Goal: Transaction & Acquisition: Book appointment/travel/reservation

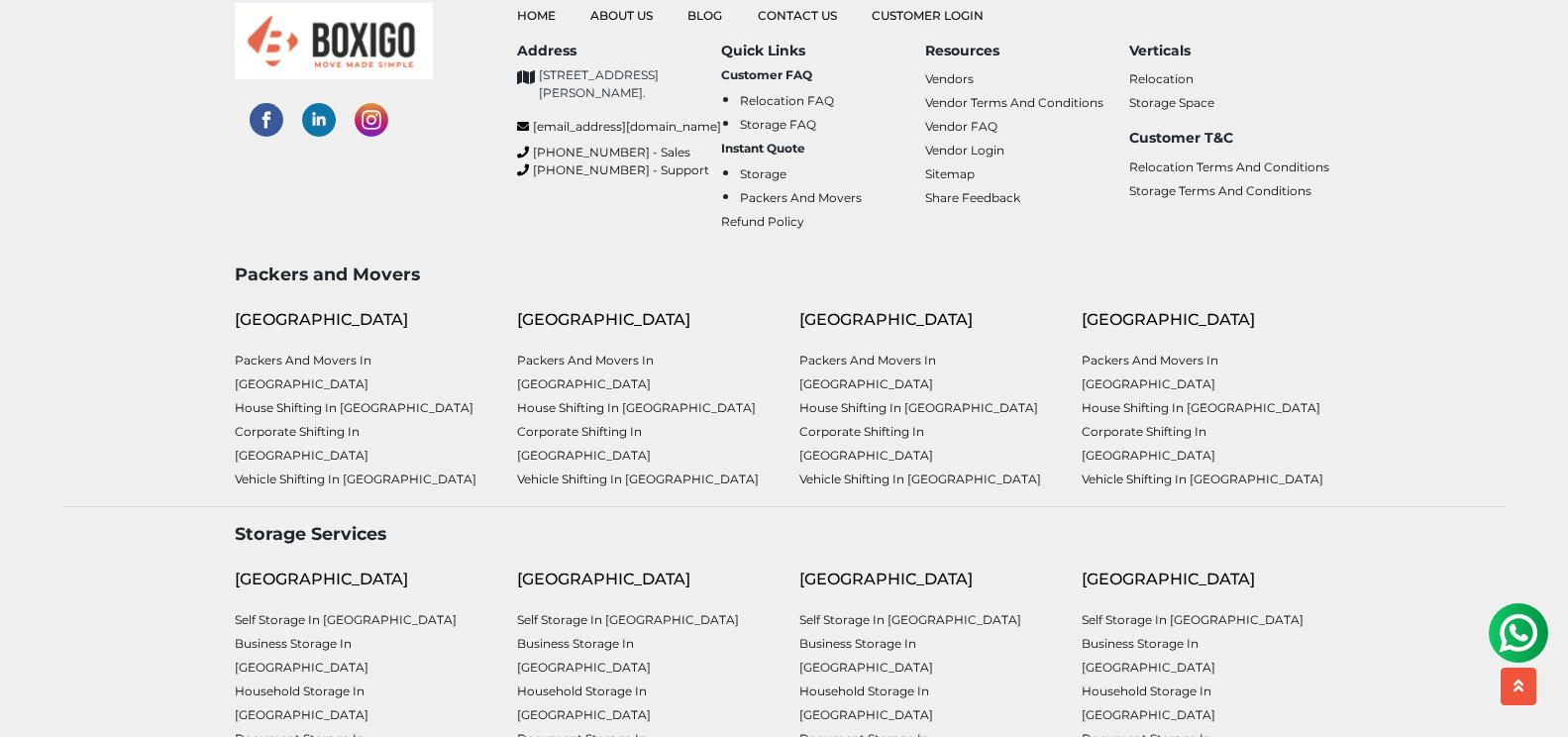
scroll to position [998, 0]
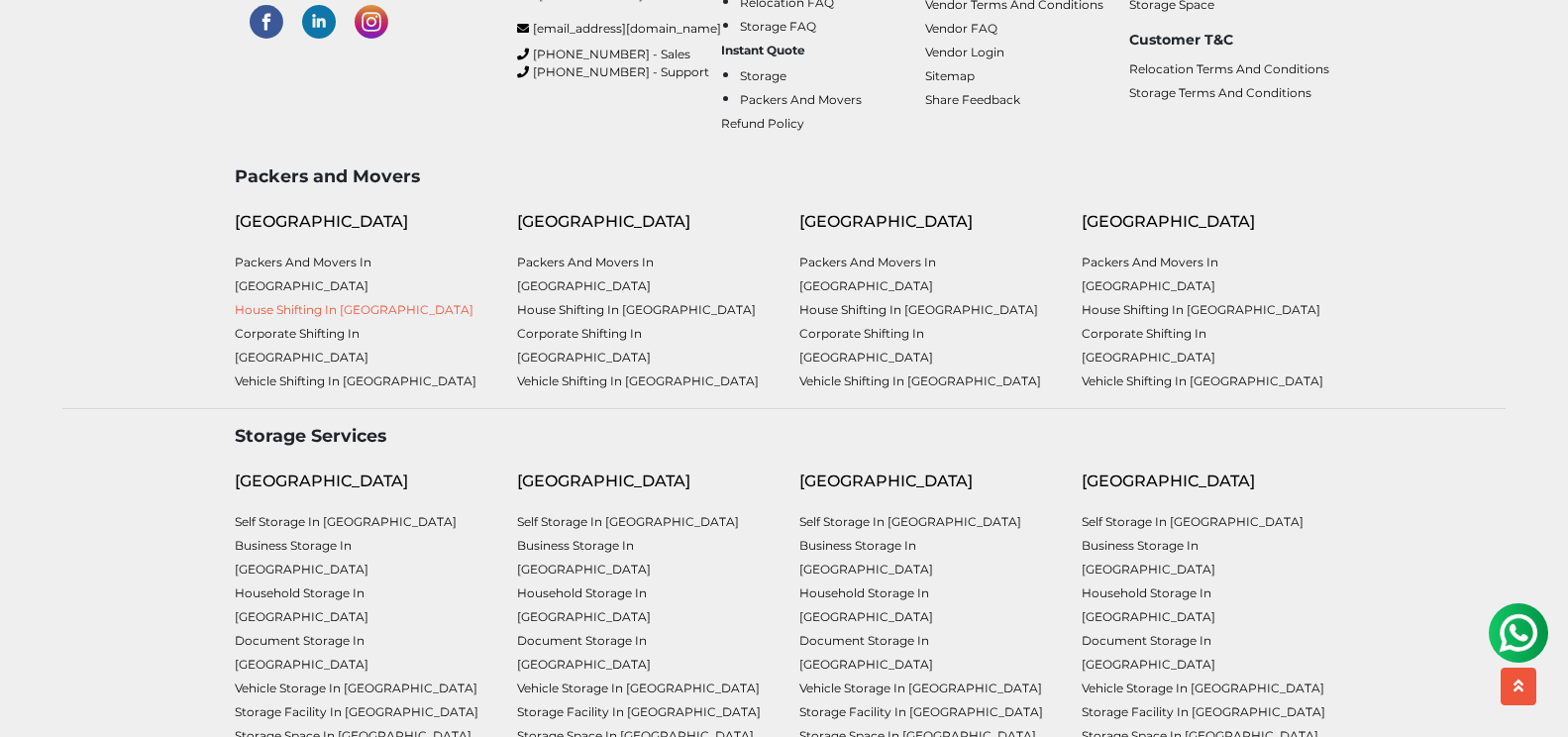
click at [293, 317] on link "House shifting in [GEOGRAPHIC_DATA]" at bounding box center [354, 309] width 239 height 15
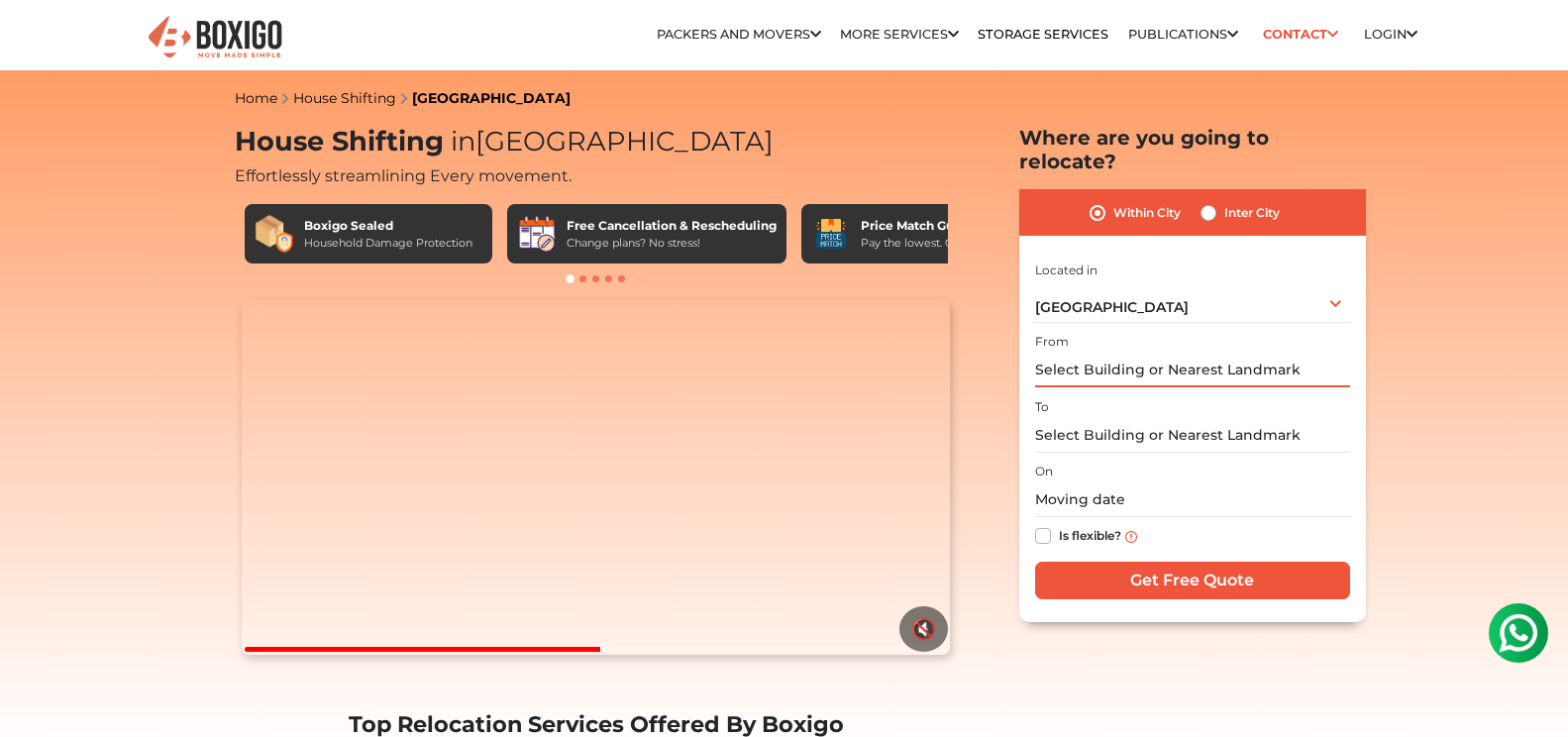
click at [1090, 368] on input "text" at bounding box center [1192, 370] width 315 height 35
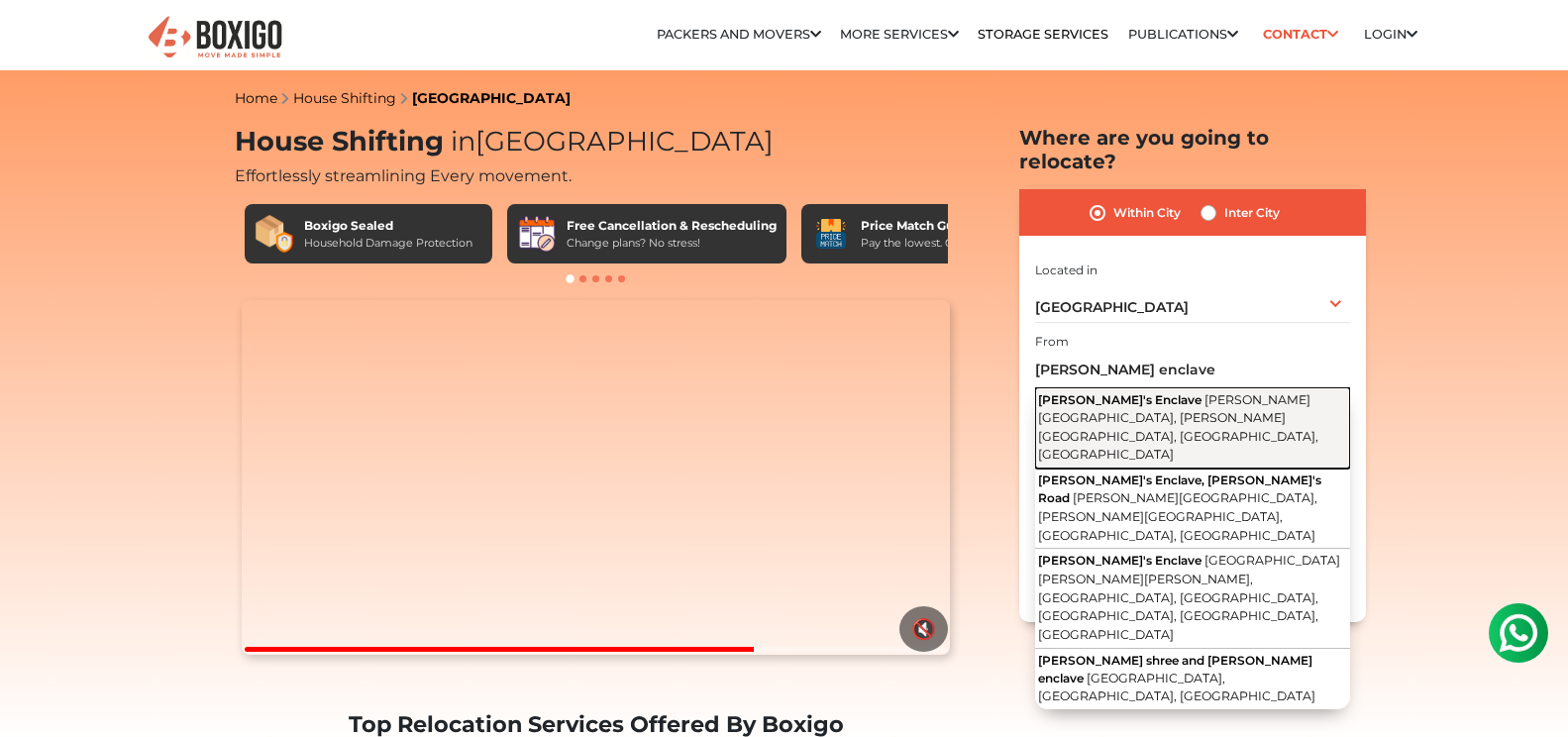
click at [1118, 406] on span "Stephen's Enclave" at bounding box center [1119, 399] width 163 height 15
type input "Stephen's Enclave, Stephens Road, Frazer Town, Bengaluru, Karnataka"
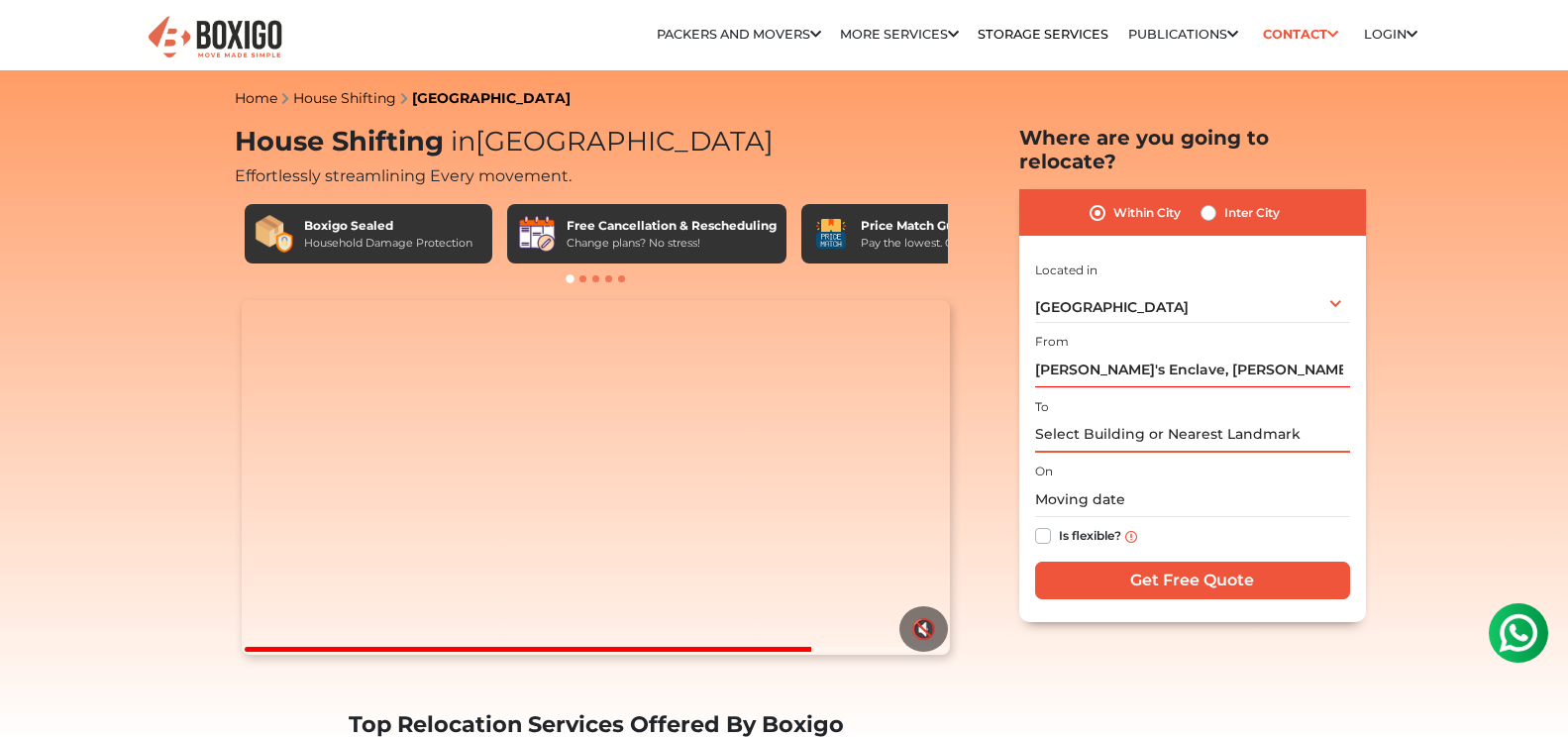
click at [1077, 435] on input "text" at bounding box center [1192, 435] width 315 height 35
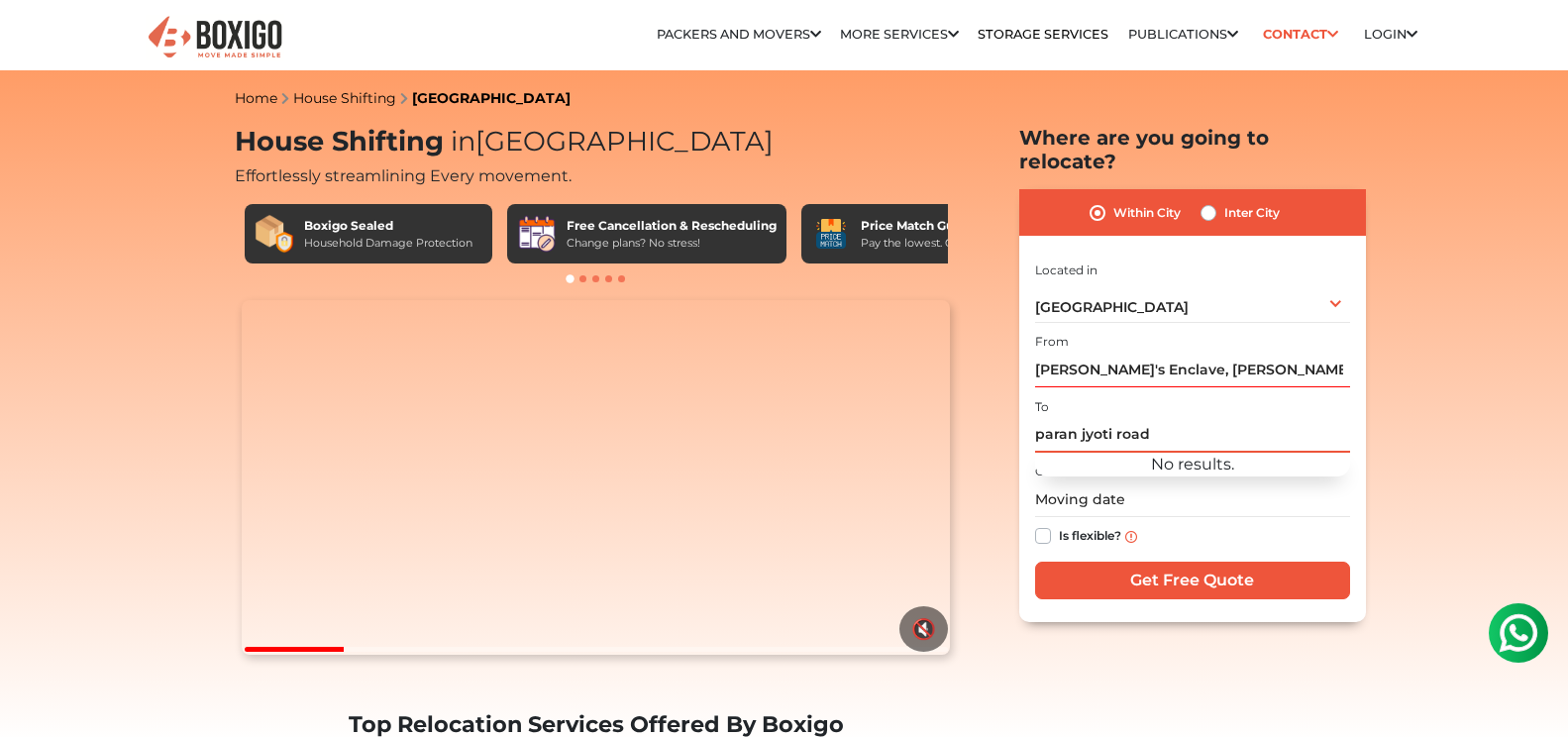
drag, startPoint x: 1158, startPoint y: 438, endPoint x: 991, endPoint y: 427, distance: 167.8
click at [991, 427] on section "House Shifting in Bangalore Effortlessly streamlining Every movement. Boxigo Se…" at bounding box center [1161, 374] width 347 height 496
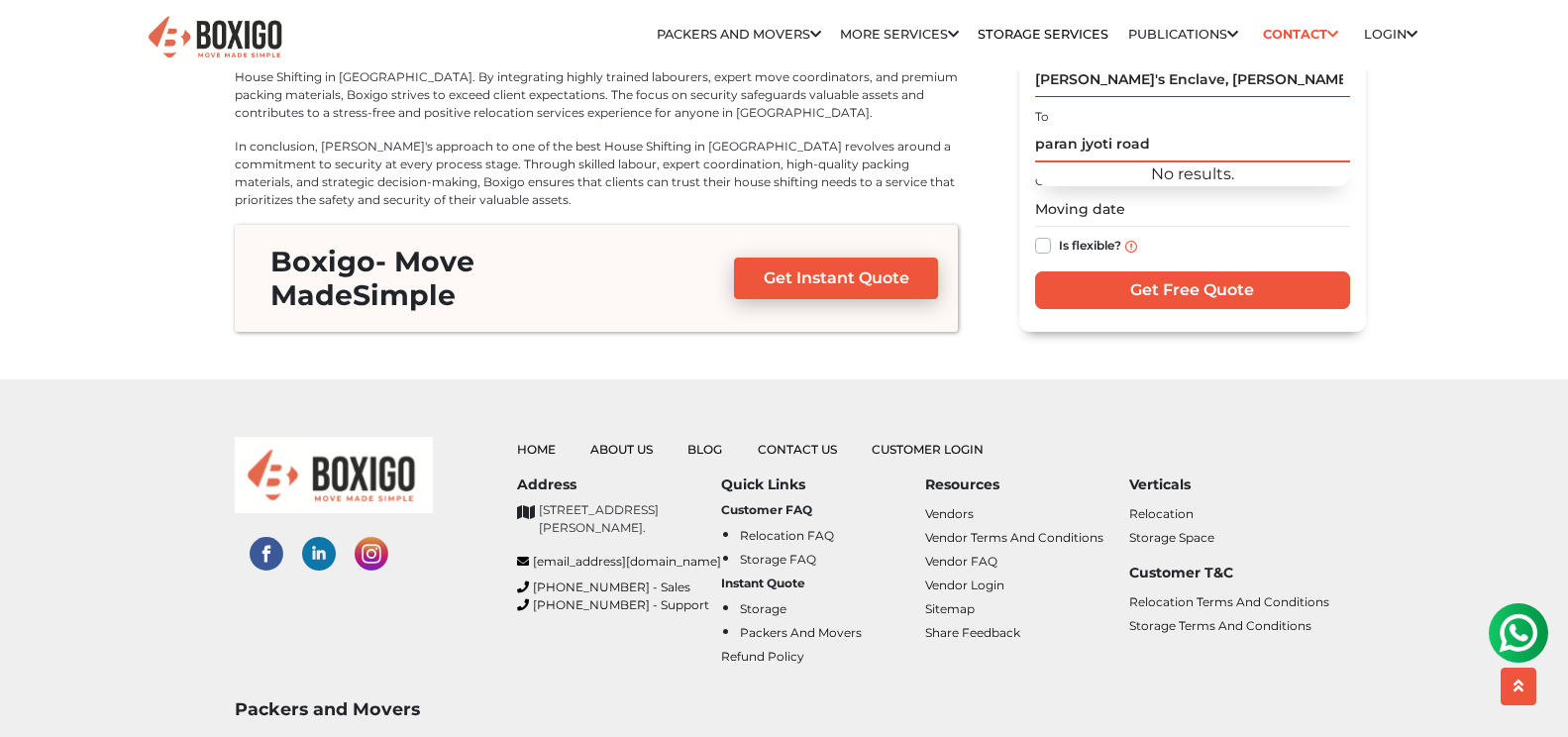
scroll to position [8426, 0]
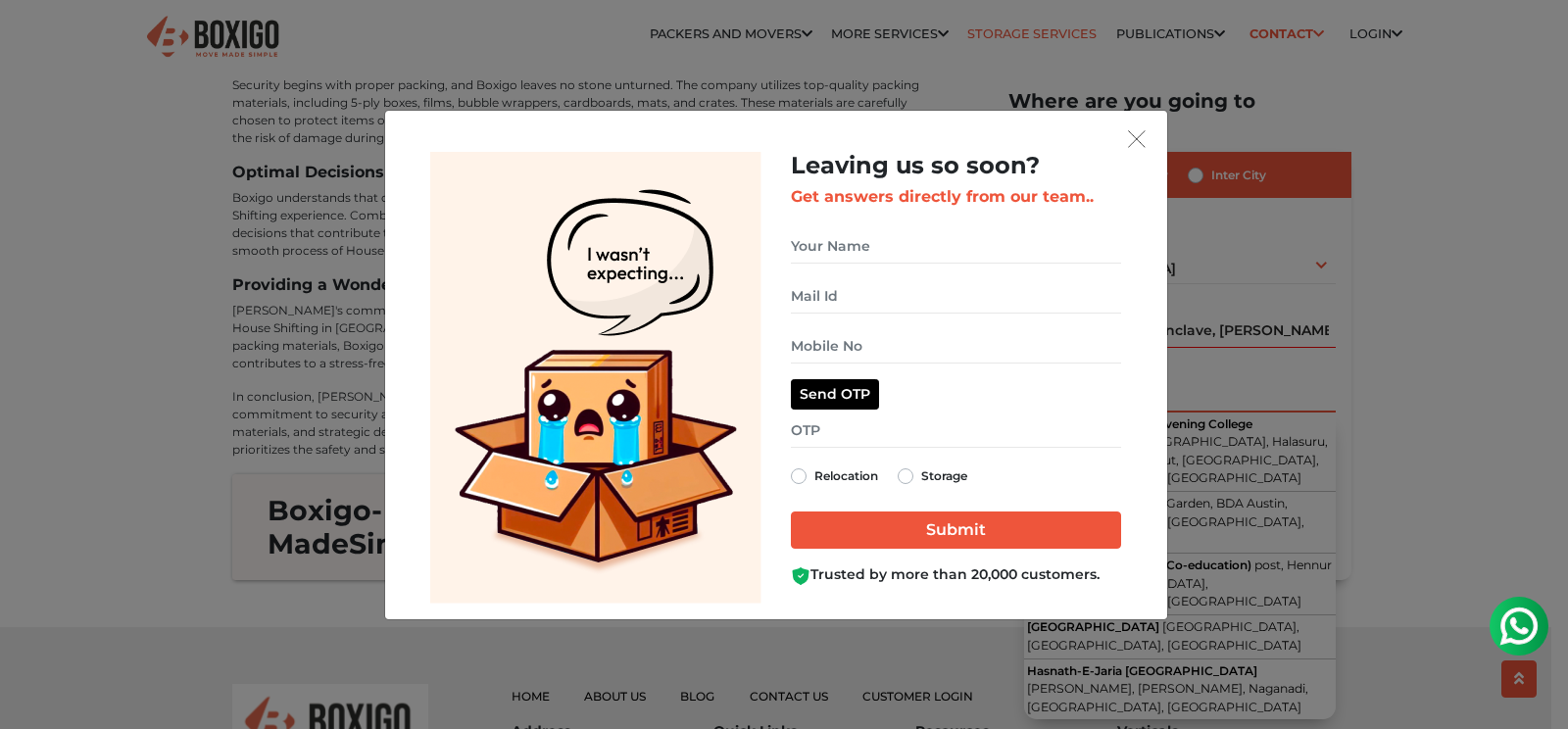
type input "hasnath"
click at [1131, 136] on img "get free quote dialog" at bounding box center [1137, 139] width 18 height 18
